Goal: Understand process/instructions: Learn how to perform a task or action

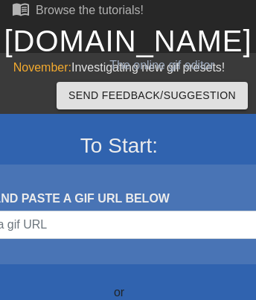
click at [127, 41] on link "[DOMAIN_NAME]" at bounding box center [128, 41] width 248 height 33
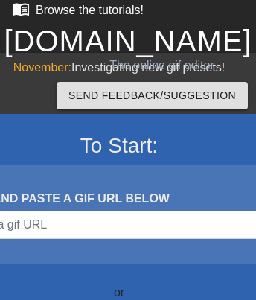
click at [76, 11] on div "Browse the tutorials!" at bounding box center [90, 10] width 108 height 13
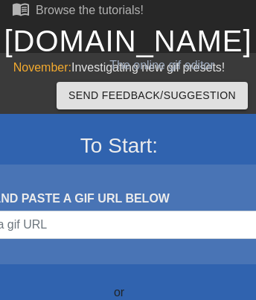
click at [127, 41] on link "[DOMAIN_NAME]" at bounding box center [128, 41] width 248 height 33
